Goal: Task Accomplishment & Management: Use online tool/utility

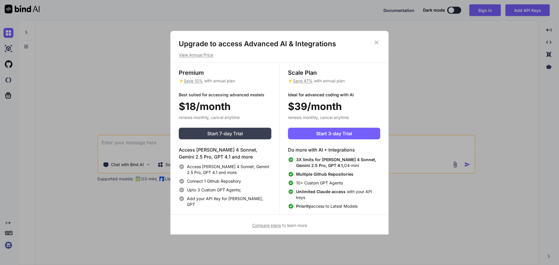
click at [220, 131] on span "Start 7-day Trial" at bounding box center [225, 133] width 36 height 7
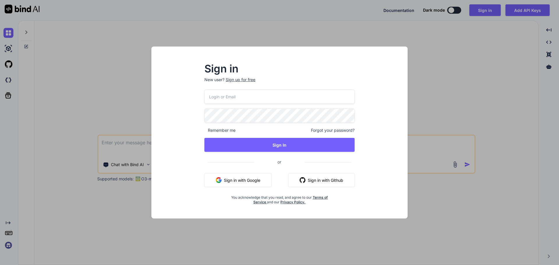
click at [250, 80] on div "Sign up for free" at bounding box center [241, 80] width 30 height 6
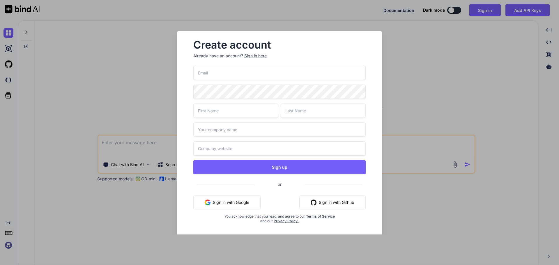
click at [330, 201] on button "Sign in with Github" at bounding box center [333, 203] width 66 height 14
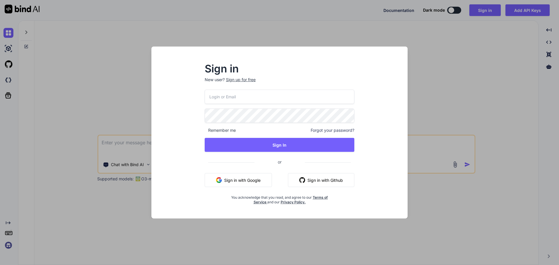
type textarea "x"
click at [329, 179] on button "Sign in with Github" at bounding box center [321, 180] width 66 height 14
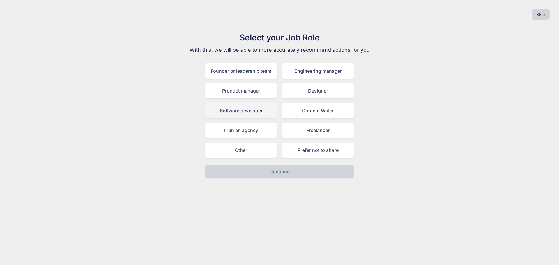
click at [261, 112] on div "Software developer" at bounding box center [241, 110] width 72 height 15
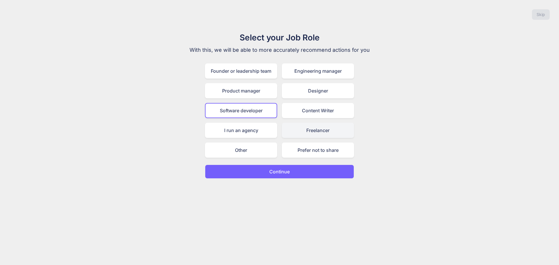
click at [313, 130] on div "Freelancer" at bounding box center [318, 130] width 72 height 15
click at [260, 113] on div "Software developer" at bounding box center [241, 110] width 72 height 15
click at [291, 169] on button "Continue" at bounding box center [279, 172] width 149 height 14
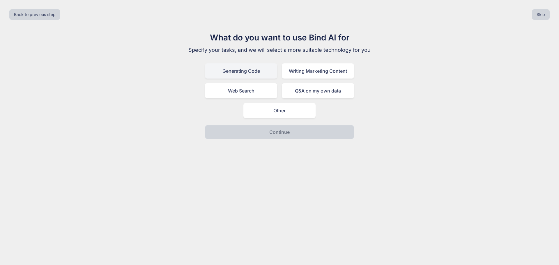
click at [259, 73] on div "Generating Code" at bounding box center [241, 71] width 72 height 15
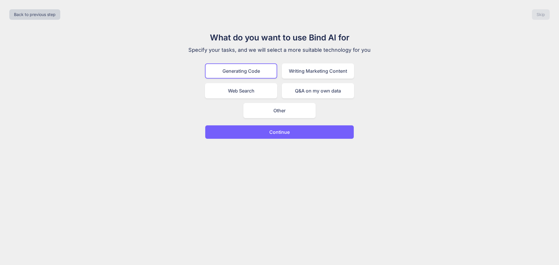
click at [279, 133] on p "Continue" at bounding box center [280, 132] width 20 height 7
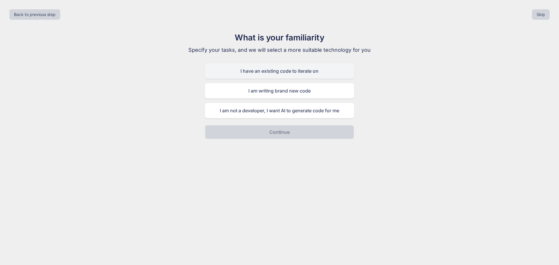
click at [303, 73] on div "I have an existing code to iterate on" at bounding box center [279, 71] width 149 height 15
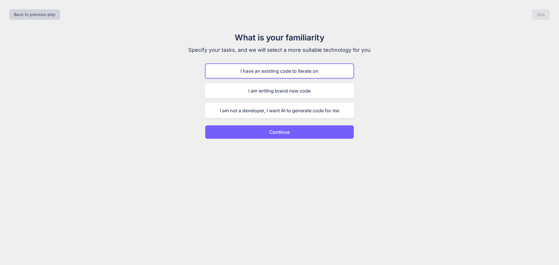
click at [286, 135] on p "Continue" at bounding box center [280, 132] width 20 height 7
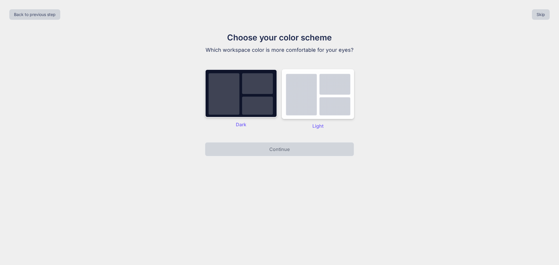
click at [254, 100] on img at bounding box center [241, 93] width 72 height 48
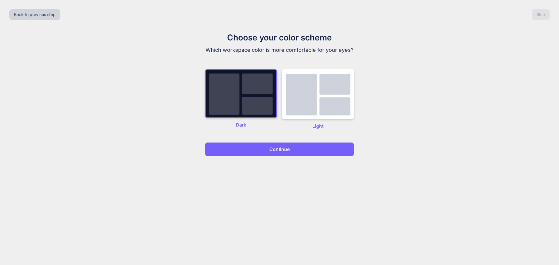
click at [264, 147] on button "Continue" at bounding box center [279, 149] width 149 height 14
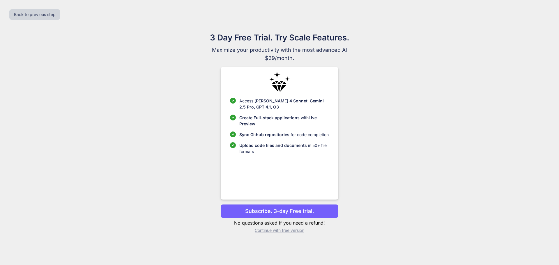
click at [297, 232] on p "Continue with free version" at bounding box center [279, 231] width 117 height 6
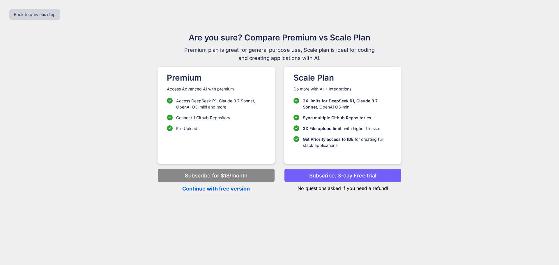
click at [348, 177] on p "Subscribe. 3-day Free trial" at bounding box center [342, 176] width 67 height 8
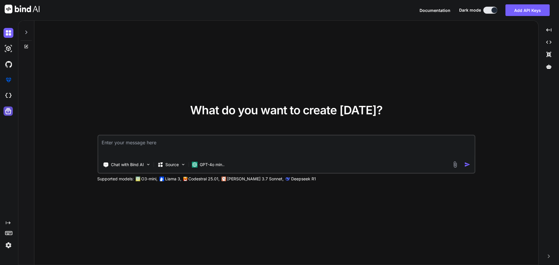
click at [7, 109] on icon at bounding box center [8, 111] width 6 height 6
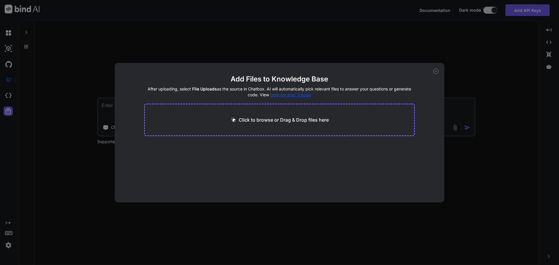
click at [496, 152] on div "Add Files to Knowledge Base After uploading, select File Uploads as the source …" at bounding box center [279, 132] width 559 height 265
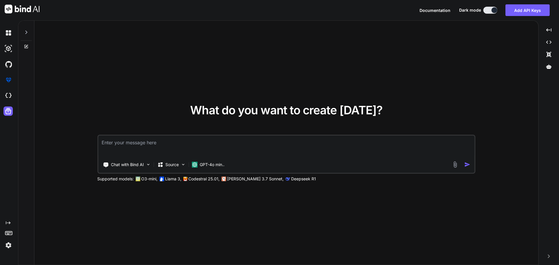
click at [27, 32] on icon at bounding box center [26, 32] width 5 height 5
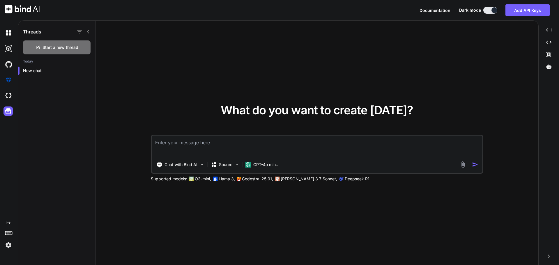
click at [90, 31] on icon at bounding box center [88, 31] width 5 height 5
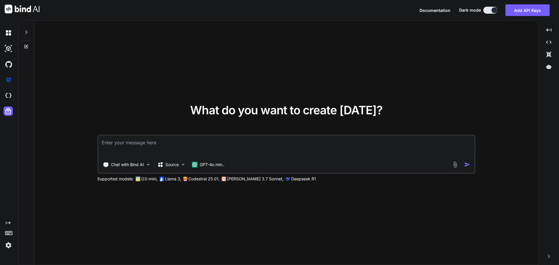
click at [26, 10] on img at bounding box center [22, 9] width 35 height 9
click at [27, 30] on icon at bounding box center [26, 32] width 5 height 5
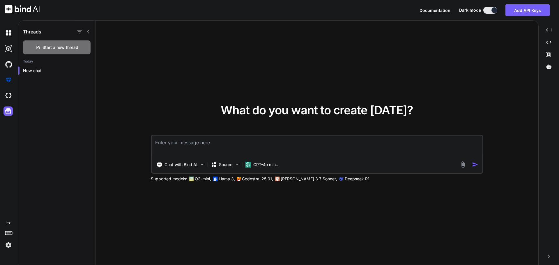
click at [90, 30] on icon at bounding box center [88, 31] width 5 height 5
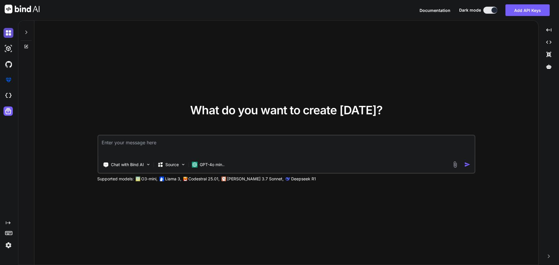
click at [8, 33] on img at bounding box center [8, 33] width 10 height 10
click at [9, 30] on img at bounding box center [8, 33] width 10 height 10
click at [8, 51] on img at bounding box center [8, 49] width 10 height 10
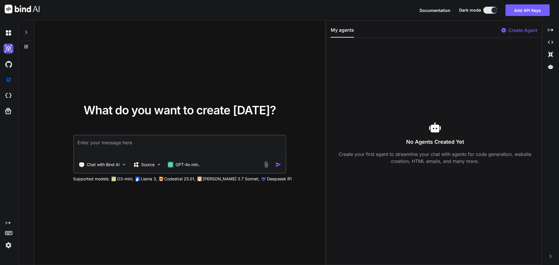
click at [9, 53] on img at bounding box center [8, 49] width 10 height 10
click at [9, 42] on div at bounding box center [9, 49] width 12 height 16
click at [5, 66] on img at bounding box center [8, 64] width 10 height 10
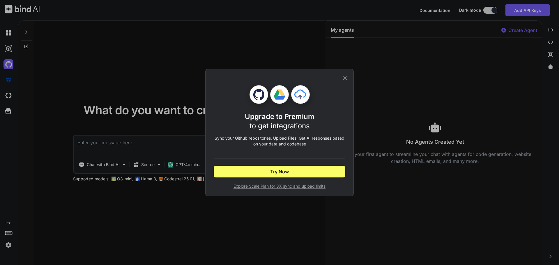
click at [170, 91] on div "Upgrade to Premium to get integrations Sync your Github repositories, Upload Fi…" at bounding box center [279, 132] width 559 height 265
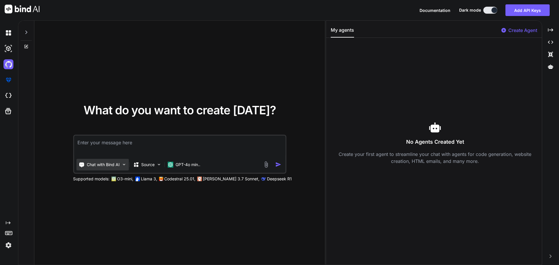
click at [127, 164] on div "Chat with Bind AI" at bounding box center [102, 165] width 52 height 12
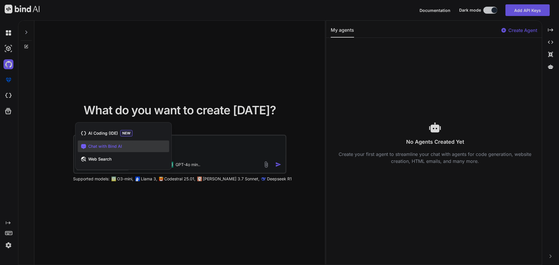
click at [121, 204] on div at bounding box center [279, 132] width 559 height 265
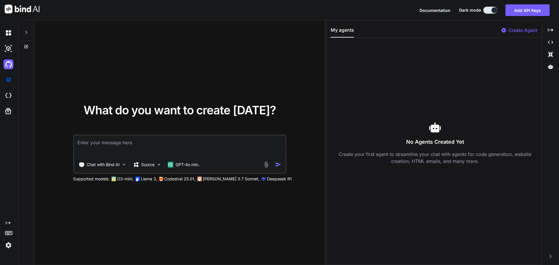
click at [9, 246] on img at bounding box center [8, 246] width 10 height 10
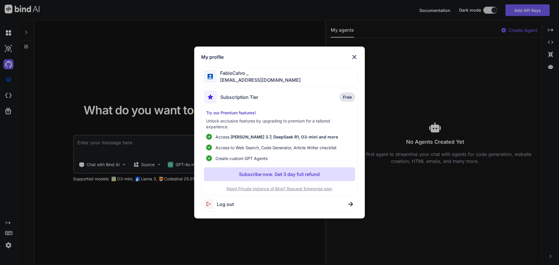
click at [142, 211] on div "My profile FabioCalvo _ fcalvob@hotmail.com Subscription Tier Free Try our Prem…" at bounding box center [279, 132] width 559 height 265
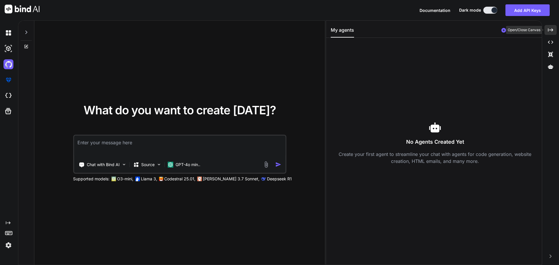
click at [550, 30] on icon "Created with Pixso." at bounding box center [550, 29] width 5 height 5
type textarea "x"
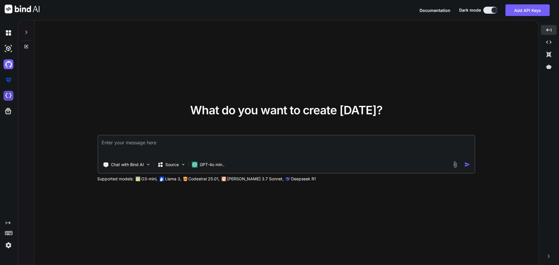
click at [9, 95] on img at bounding box center [8, 96] width 10 height 10
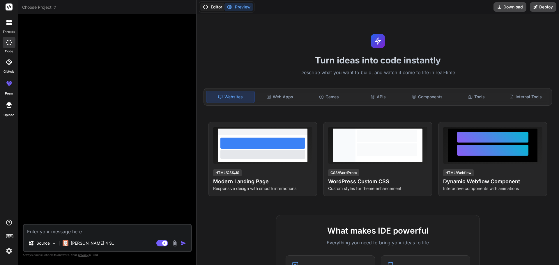
click at [215, 8] on button "Editor" at bounding box center [212, 7] width 24 height 8
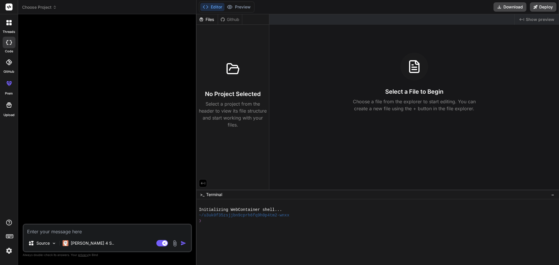
click at [207, 20] on div "Files" at bounding box center [207, 20] width 21 height 6
drag, startPoint x: 207, startPoint y: 20, endPoint x: 202, endPoint y: 28, distance: 9.9
click at [202, 28] on div "No Project Selected Select a project from the header to view its file structure…" at bounding box center [233, 78] width 73 height 106
click at [10, 106] on icon at bounding box center [9, 105] width 7 height 7
type textarea "x"
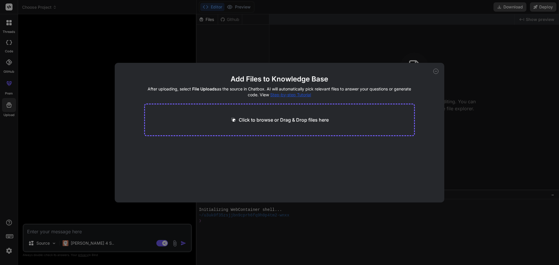
click at [282, 119] on p "Click to browse or Drag & Drop files here" at bounding box center [284, 120] width 90 height 7
click at [300, 95] on span "Step-by-step Tutorial" at bounding box center [290, 94] width 41 height 5
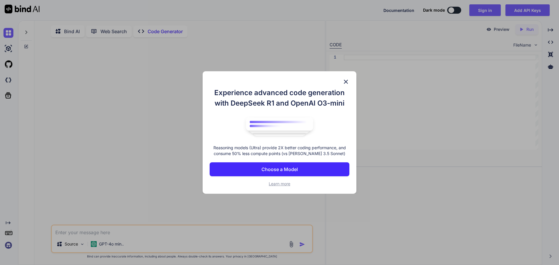
click at [309, 168] on button "Choose a Model" at bounding box center [280, 170] width 140 height 14
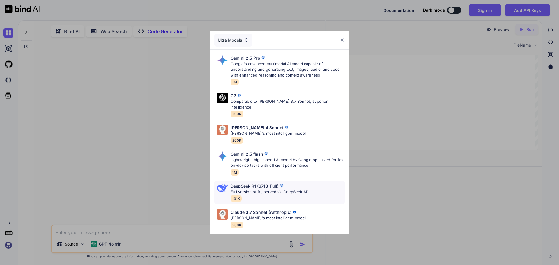
click at [309, 184] on div "DeepSeek R1 (671B-Full) Full version of R1, served via DeepSeek API 131K" at bounding box center [279, 193] width 131 height 24
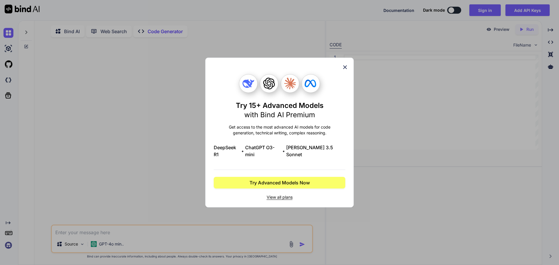
click at [343, 71] on icon at bounding box center [345, 67] width 6 height 6
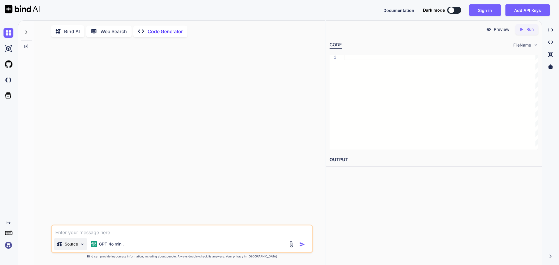
click at [82, 247] on img at bounding box center [82, 244] width 5 height 5
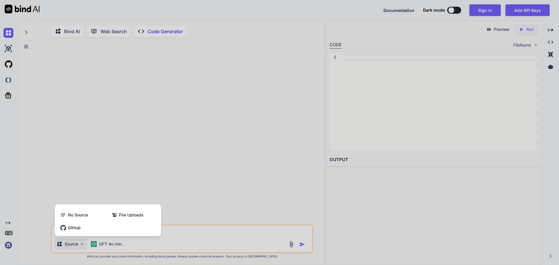
click at [79, 162] on div at bounding box center [279, 132] width 559 height 265
type textarea "x"
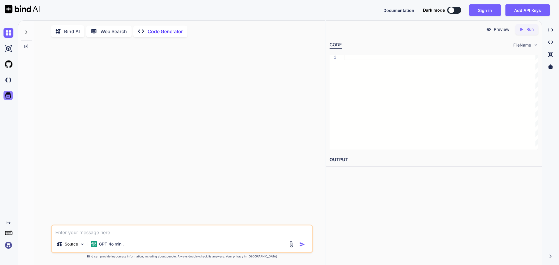
click at [9, 96] on icon at bounding box center [8, 96] width 6 height 6
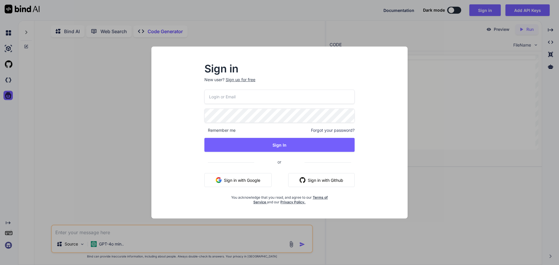
click at [477, 89] on div "Sign in New user? Sign up for free Remember me Forgot your password? Sign In or…" at bounding box center [279, 132] width 559 height 265
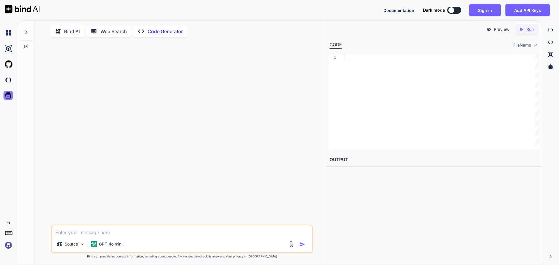
click at [8, 97] on icon at bounding box center [8, 95] width 8 height 8
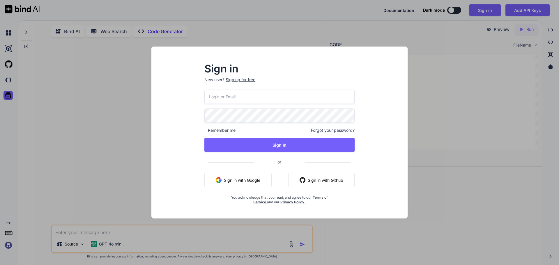
click at [335, 178] on button "Sign in with Github" at bounding box center [321, 180] width 66 height 14
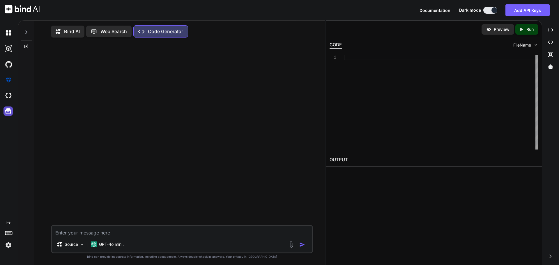
click at [9, 110] on icon at bounding box center [8, 111] width 6 height 6
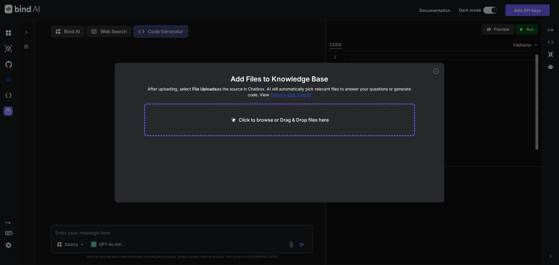
click at [257, 120] on p "Click to browse or Drag & Drop files here" at bounding box center [284, 120] width 90 height 7
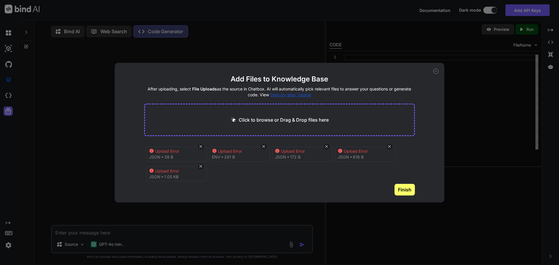
click at [407, 191] on button "Finish" at bounding box center [405, 190] width 20 height 12
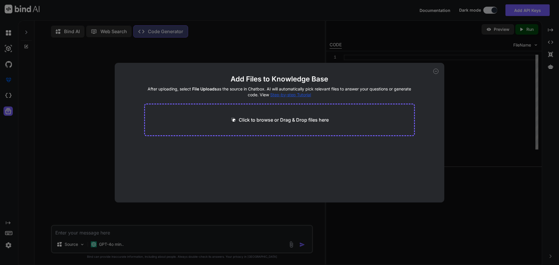
click at [436, 73] on icon at bounding box center [436, 71] width 5 height 5
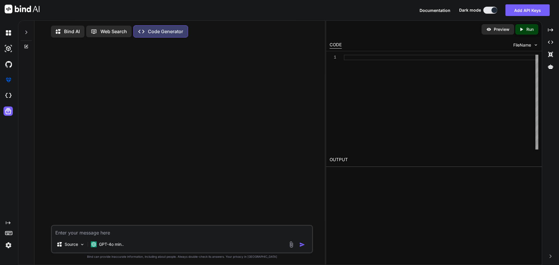
click at [23, 8] on img at bounding box center [22, 9] width 35 height 9
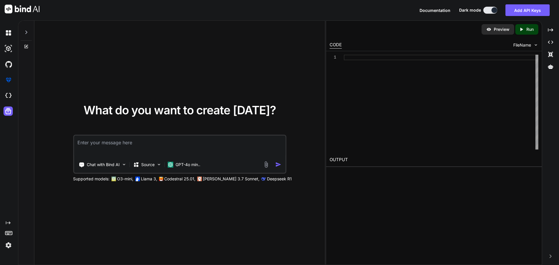
click at [10, 245] on img at bounding box center [8, 246] width 10 height 10
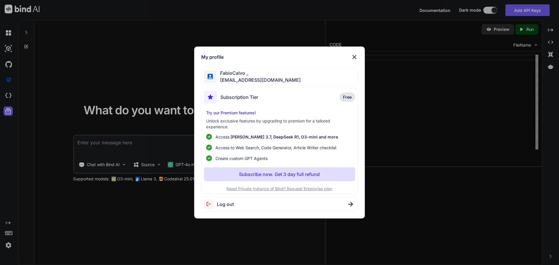
click at [355, 58] on img at bounding box center [354, 57] width 7 height 7
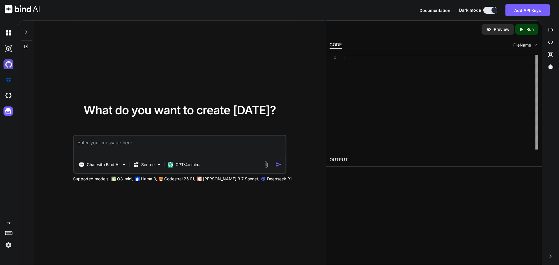
click at [10, 62] on img at bounding box center [8, 64] width 10 height 10
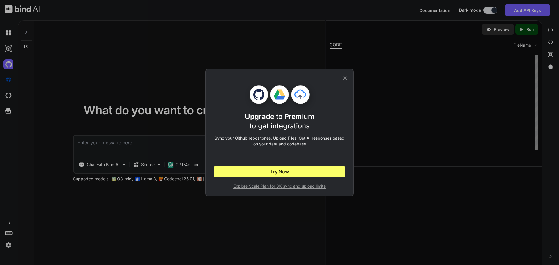
click at [344, 79] on icon at bounding box center [346, 79] width 4 height 4
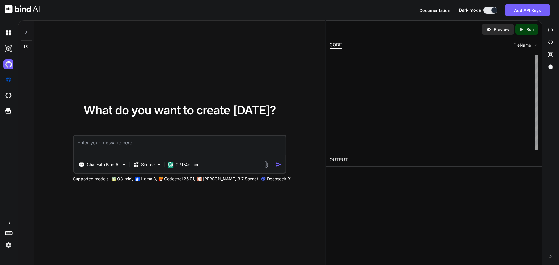
click at [29, 11] on img at bounding box center [22, 9] width 35 height 9
click at [10, 246] on img at bounding box center [8, 246] width 10 height 10
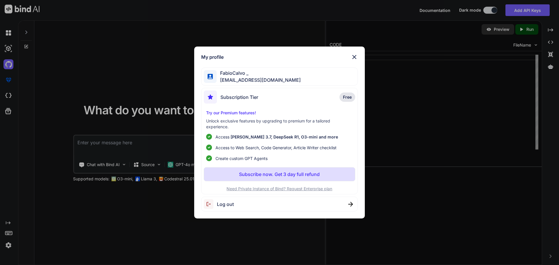
click at [226, 204] on span "Log out" at bounding box center [225, 204] width 17 height 7
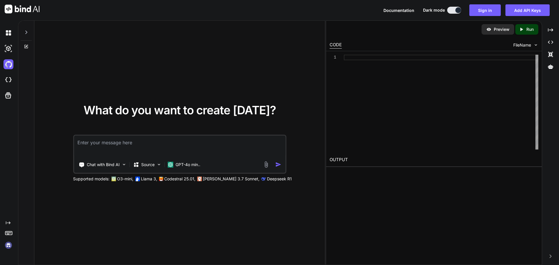
click at [9, 244] on img at bounding box center [8, 246] width 10 height 10
